Goal: Task Accomplishment & Management: Complete application form

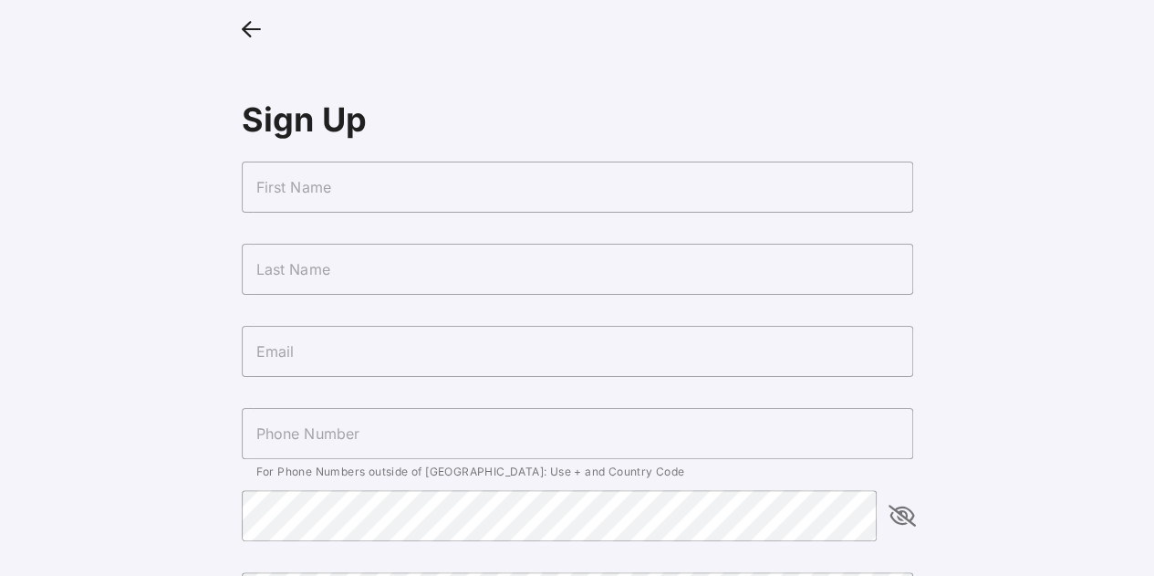
click at [244, 38] on icon at bounding box center [251, 28] width 19 height 26
click at [531, 192] on input "text" at bounding box center [577, 186] width 671 height 51
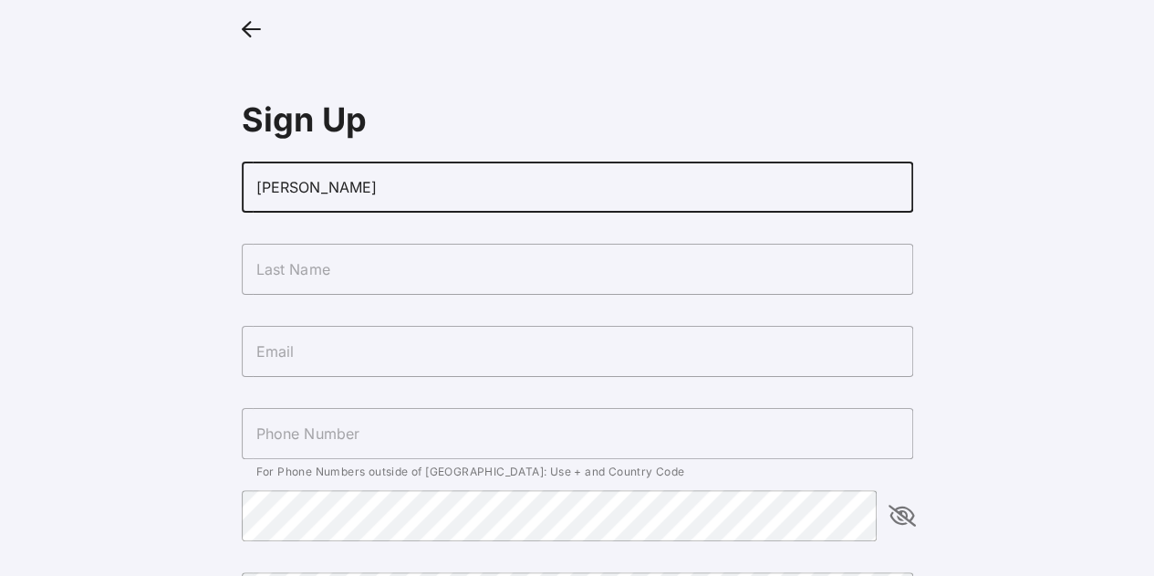
type input "[PERSON_NAME]"
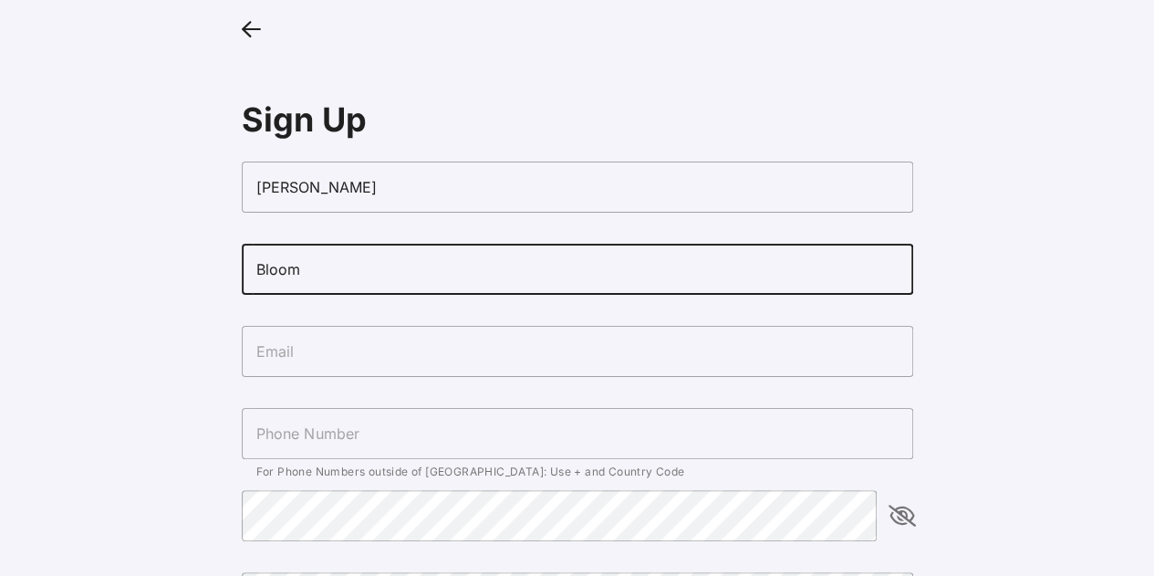
type input "Bloom"
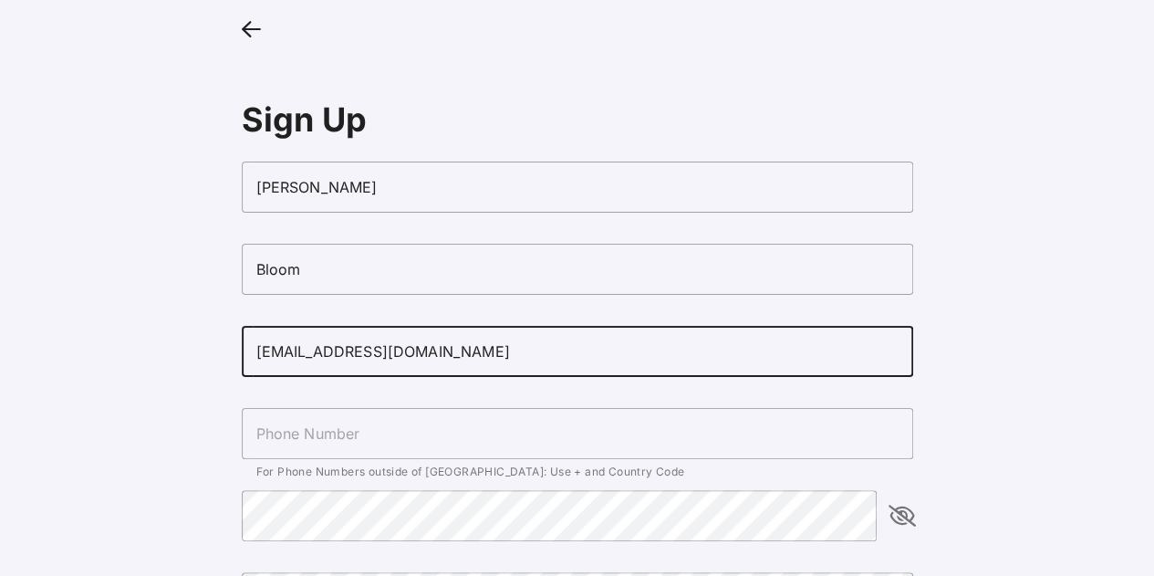
type input "[EMAIL_ADDRESS][DOMAIN_NAME]"
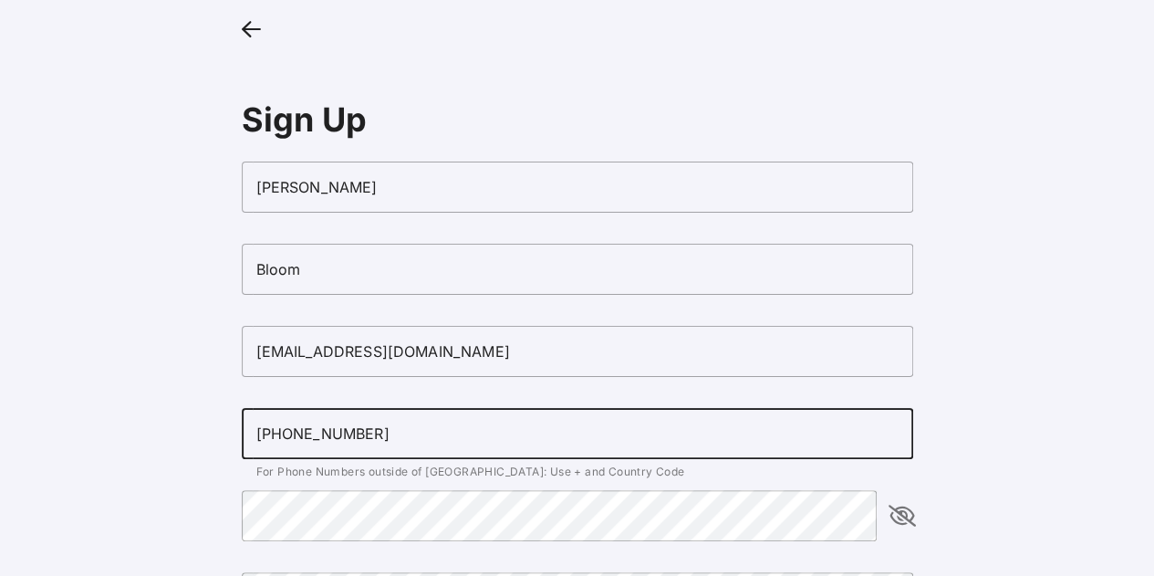
type input "[PHONE_NUMBER]"
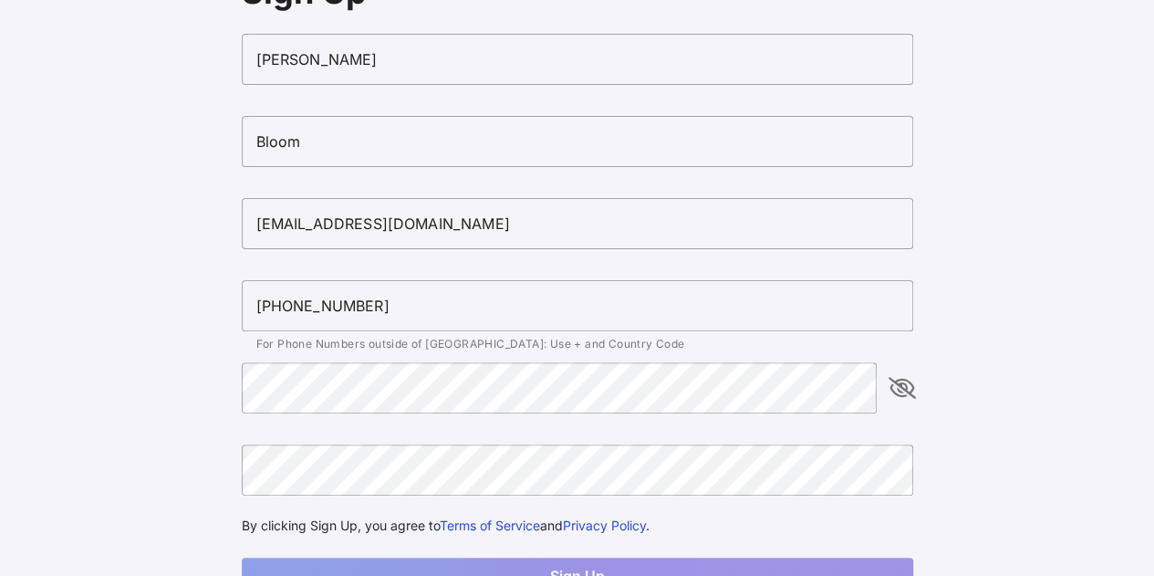
scroll to position [144, 0]
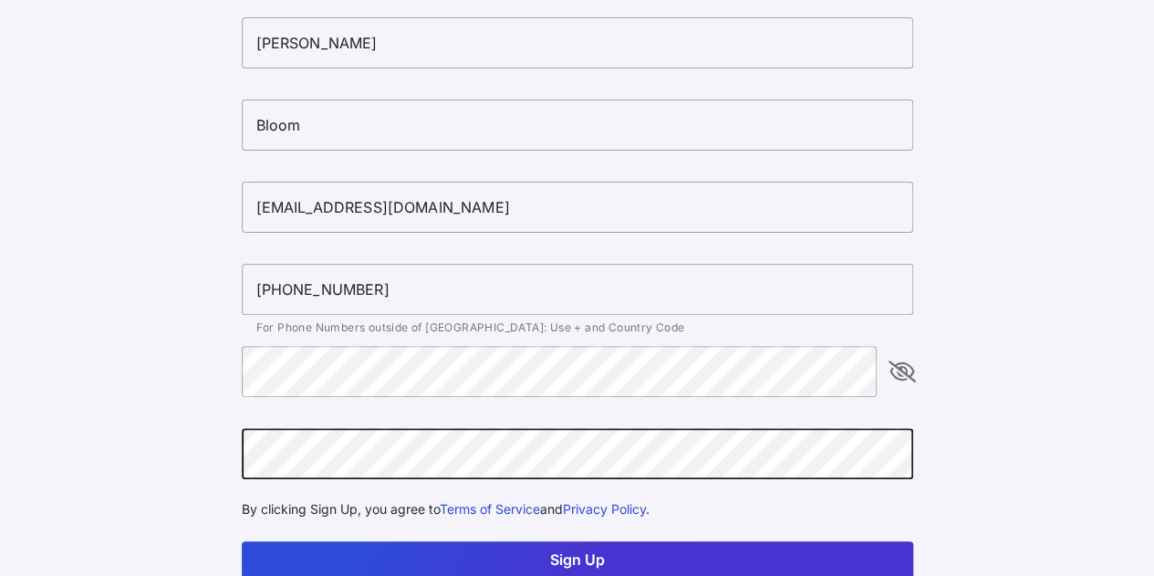
click at [694, 555] on button "Sign Up" at bounding box center [577, 559] width 671 height 36
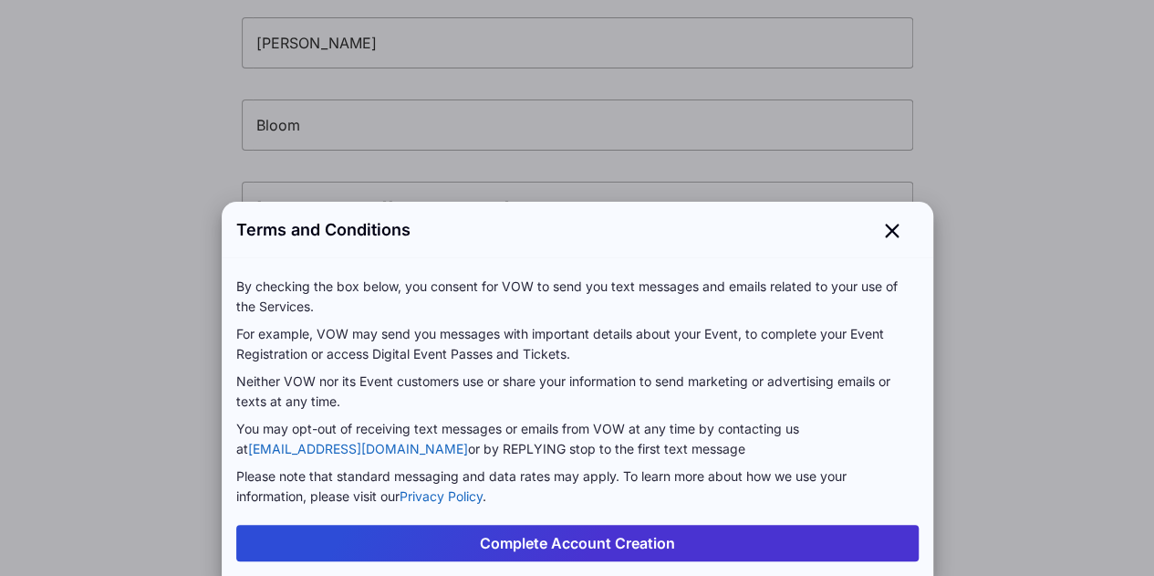
click at [637, 545] on button "Complete Account Creation" at bounding box center [577, 542] width 682 height 36
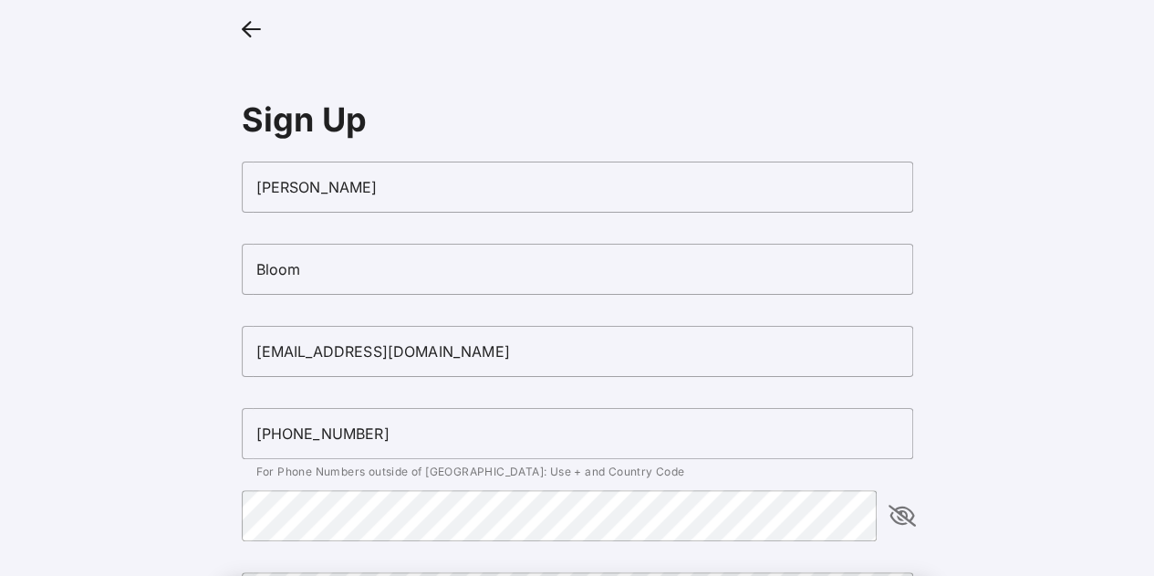
scroll to position [144, 0]
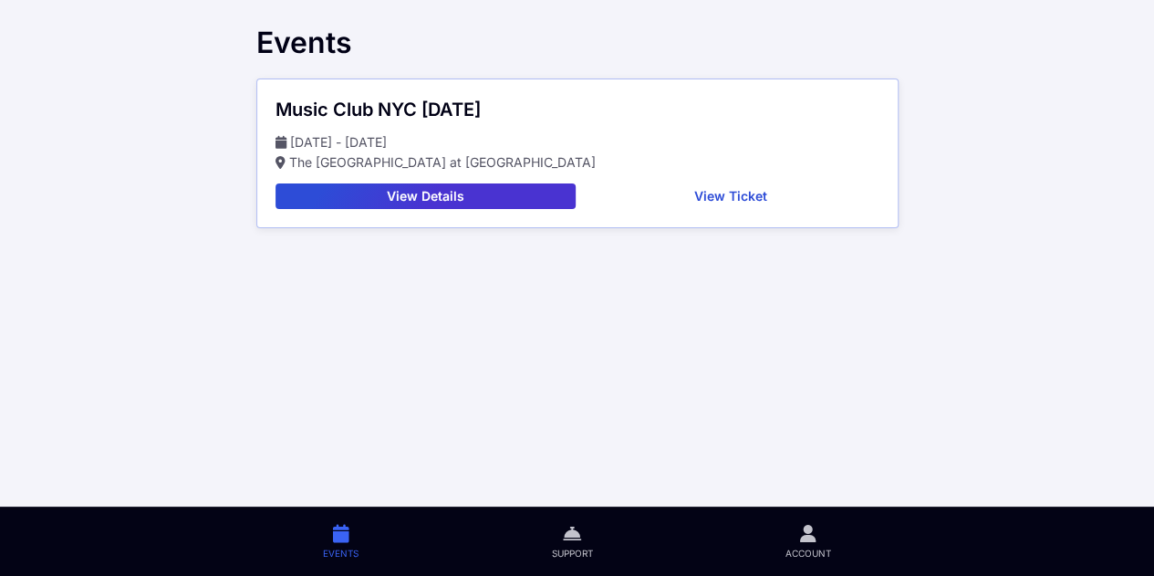
click at [731, 195] on button "View Ticket" at bounding box center [731, 196] width 296 height 26
